Goal: Communication & Community: Connect with others

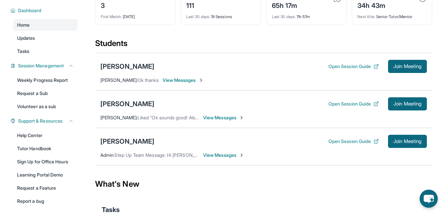
scroll to position [43, 0]
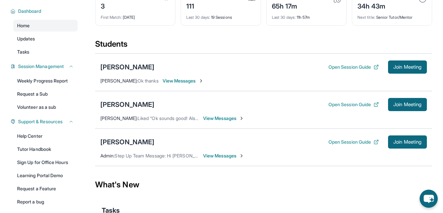
click at [227, 119] on span "View Messages" at bounding box center [223, 118] width 41 height 7
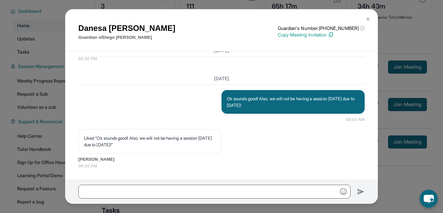
scroll to position [2234, 0]
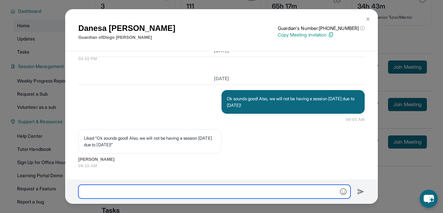
click at [149, 192] on input "text" at bounding box center [214, 192] width 272 height 14
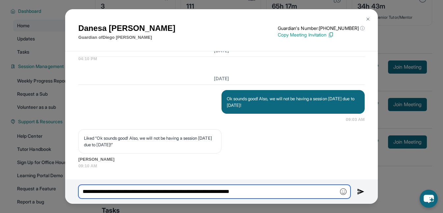
type input "**********"
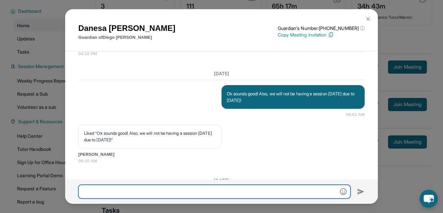
scroll to position [2368, 0]
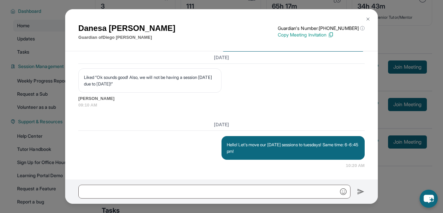
click at [58, 70] on div "[PERSON_NAME] Guardian of [PERSON_NAME] Guardian's Number: [PHONE_NUMBER] ⓘ Thi…" at bounding box center [221, 106] width 443 height 213
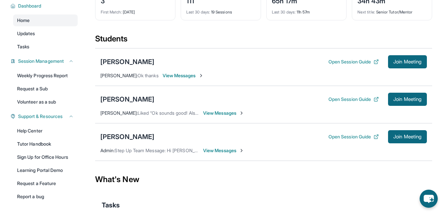
scroll to position [53, 0]
